Goal: Entertainment & Leisure: Consume media (video, audio)

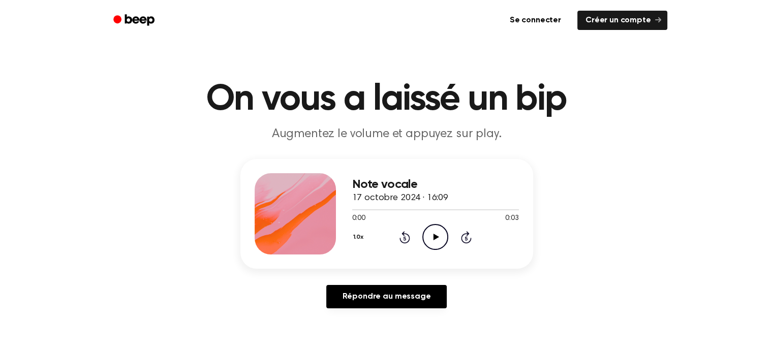
click at [434, 230] on icon "Play Audio" at bounding box center [435, 237] width 26 height 26
click at [441, 248] on icon "Play Audio" at bounding box center [435, 237] width 26 height 26
click at [435, 240] on icon "Play Audio" at bounding box center [435, 237] width 26 height 26
click at [440, 241] on icon "Play Audio" at bounding box center [435, 237] width 26 height 26
click at [432, 237] on icon "Play Audio" at bounding box center [435, 237] width 26 height 26
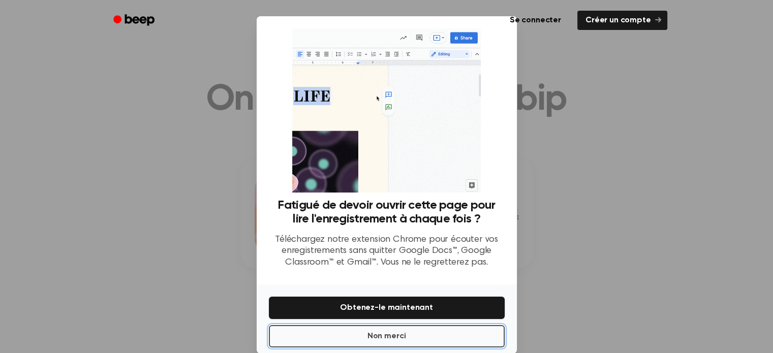
drag, startPoint x: 404, startPoint y: 327, endPoint x: 403, endPoint y: 316, distance: 10.8
click at [404, 326] on button "Non merci" at bounding box center [387, 336] width 236 height 22
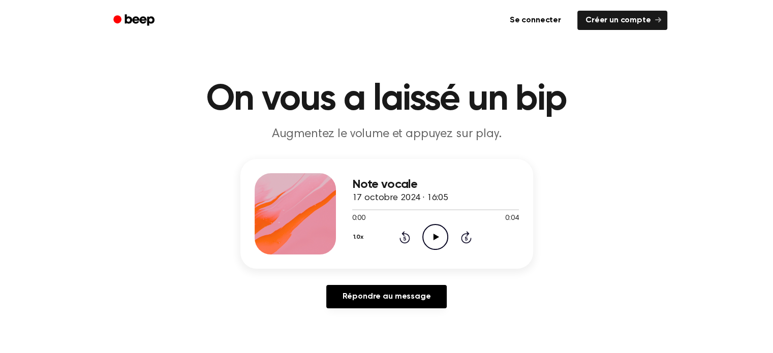
click at [425, 230] on icon "Play Audio" at bounding box center [435, 237] width 26 height 26
click at [437, 241] on icon "Play Audio" at bounding box center [435, 237] width 26 height 26
